Goal: Check status

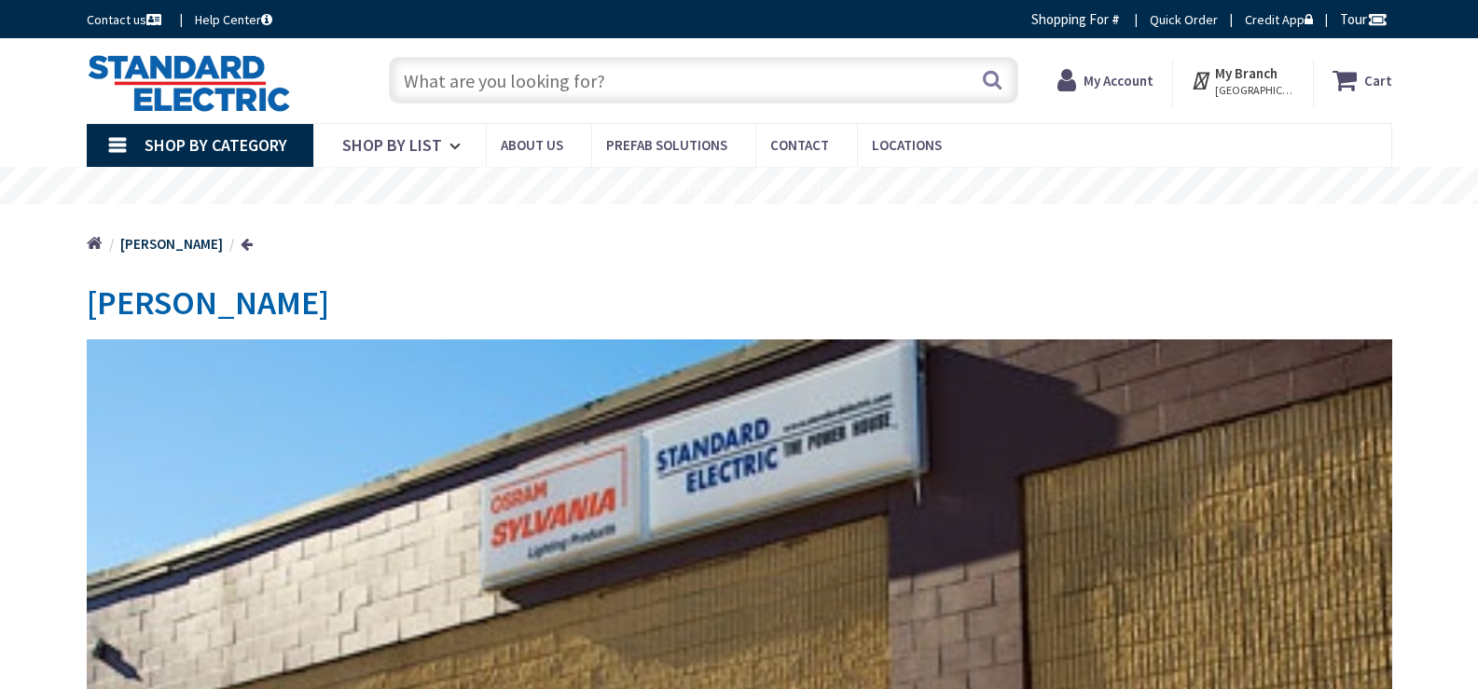
click at [1109, 85] on strong "My Account" at bounding box center [1118, 81] width 70 height 18
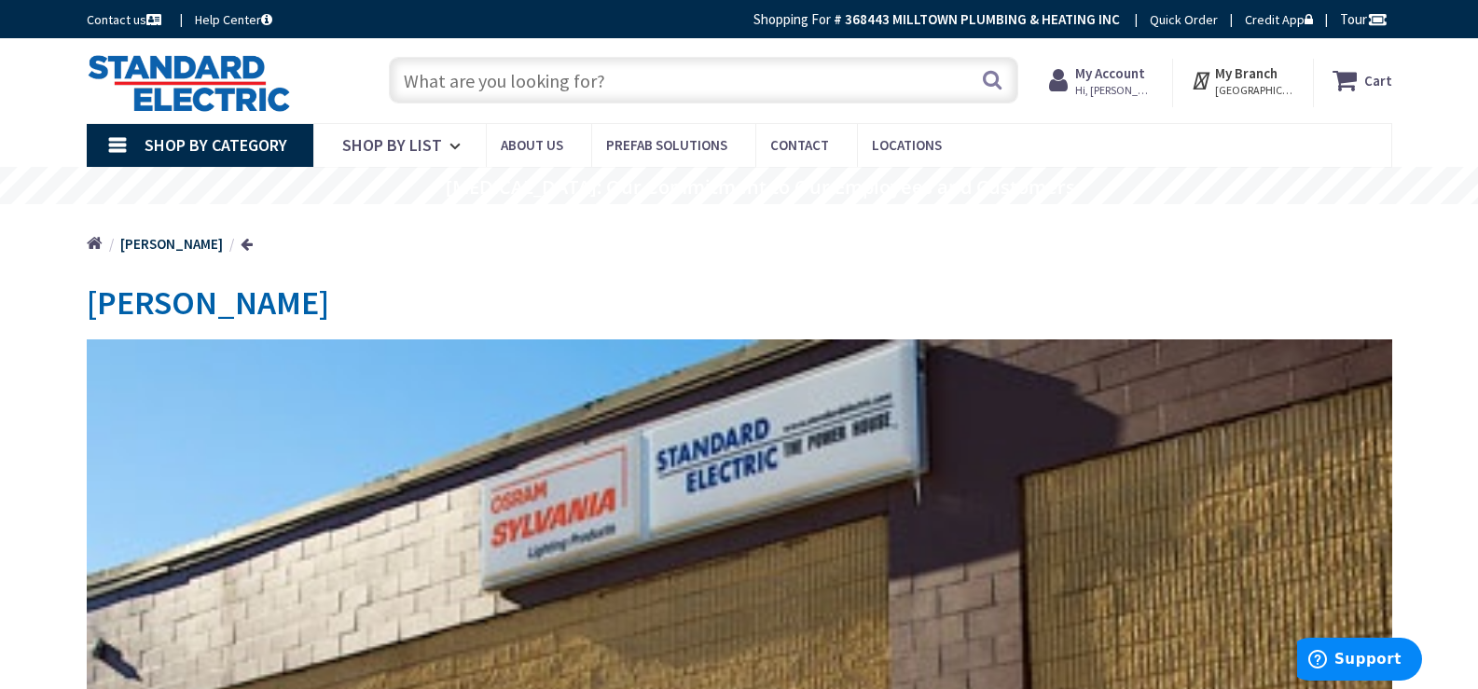
click at [1131, 76] on strong "My Account" at bounding box center [1110, 73] width 70 height 18
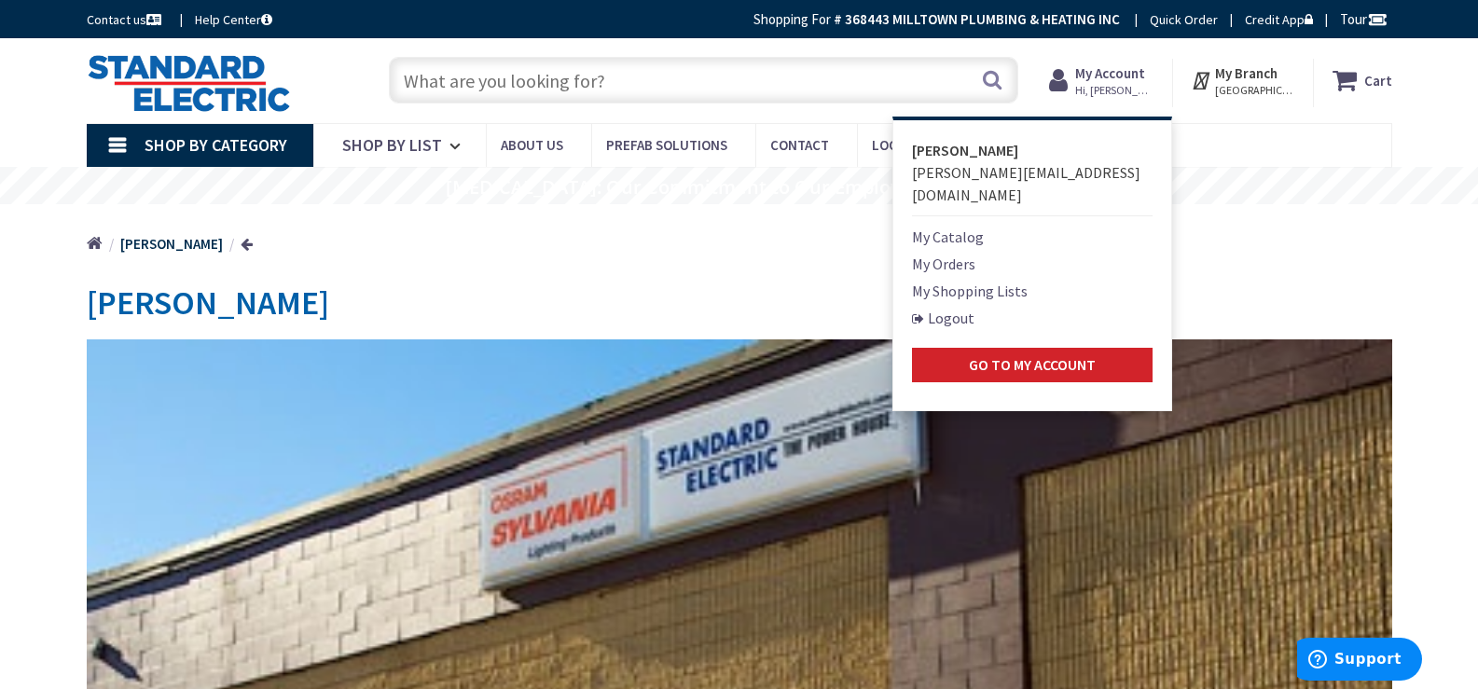
click at [965, 253] on link "My Orders" at bounding box center [943, 264] width 63 height 22
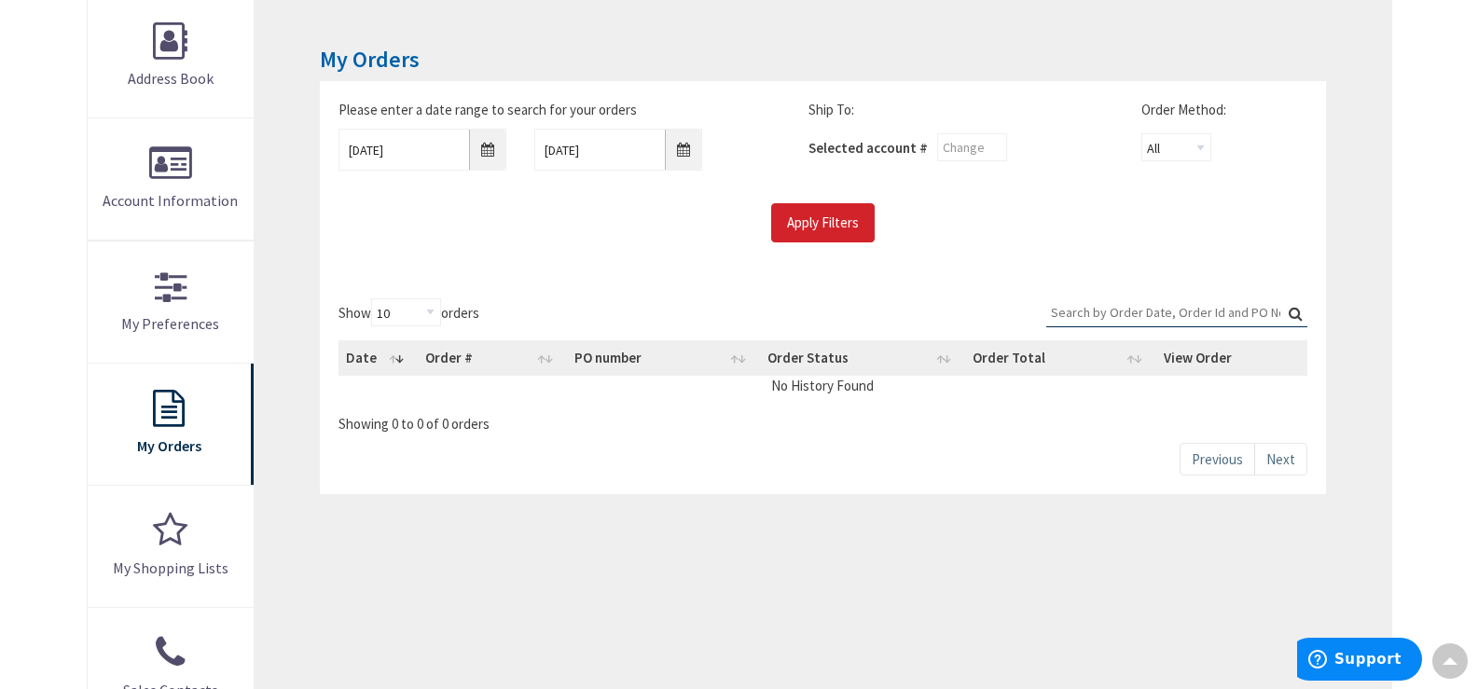
click at [1127, 318] on input "Search:" at bounding box center [1176, 312] width 261 height 28
paste input "228816408"
type input "228816408"
click at [1291, 315] on label "Search: 228816408" at bounding box center [1176, 312] width 261 height 29
click at [1291, 315] on input "228816408" at bounding box center [1176, 312] width 261 height 28
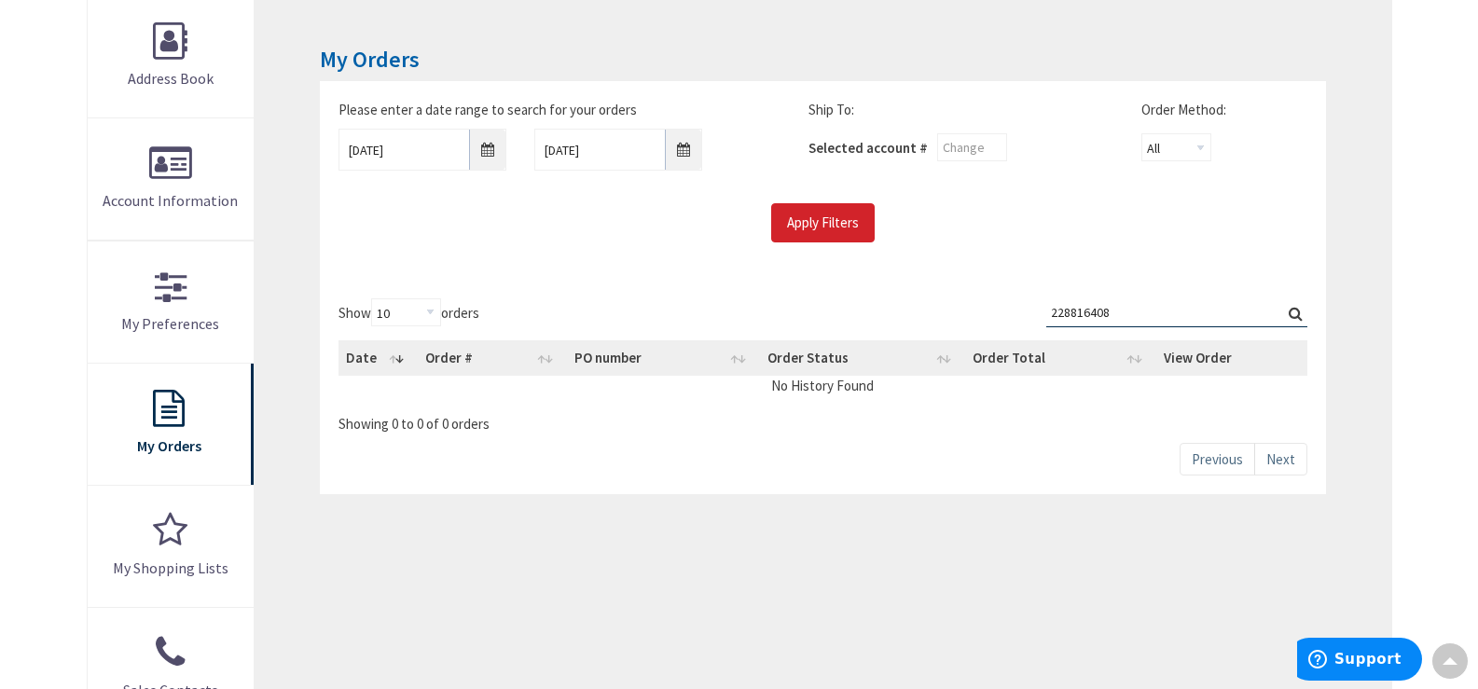
click at [1299, 316] on label "Search: 228816408" at bounding box center [1176, 312] width 261 height 29
click at [1299, 316] on input "228816408" at bounding box center [1176, 312] width 261 height 28
